Goal: Register for event/course

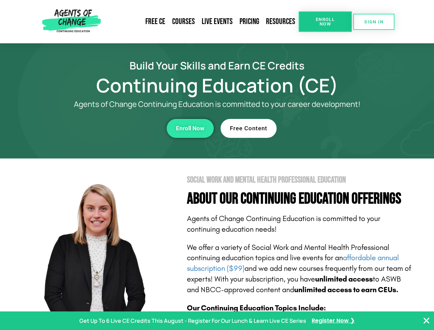
click at [217, 165] on section "Social Work and Mental Health Professional Education About Our Continuing Educa…" at bounding box center [217, 302] width 434 height 289
click at [325, 22] on span "Enroll Now" at bounding box center [324, 21] width 31 height 9
click at [374, 22] on span "SIGN IN" at bounding box center [373, 22] width 19 height 4
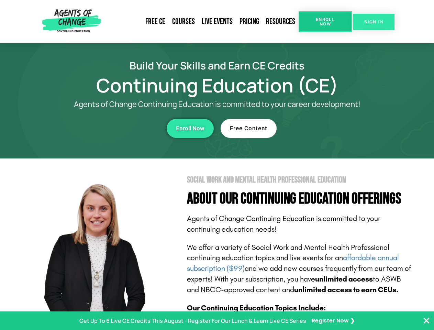
click at [119, 128] on div "Enroll Now" at bounding box center [119, 128] width 189 height 19
click at [190, 128] on span "Enroll Now" at bounding box center [190, 128] width 29 height 6
click at [315, 128] on div "Free Content" at bounding box center [315, 128] width 189 height 19
